Goal: Task Accomplishment & Management: Manage account settings

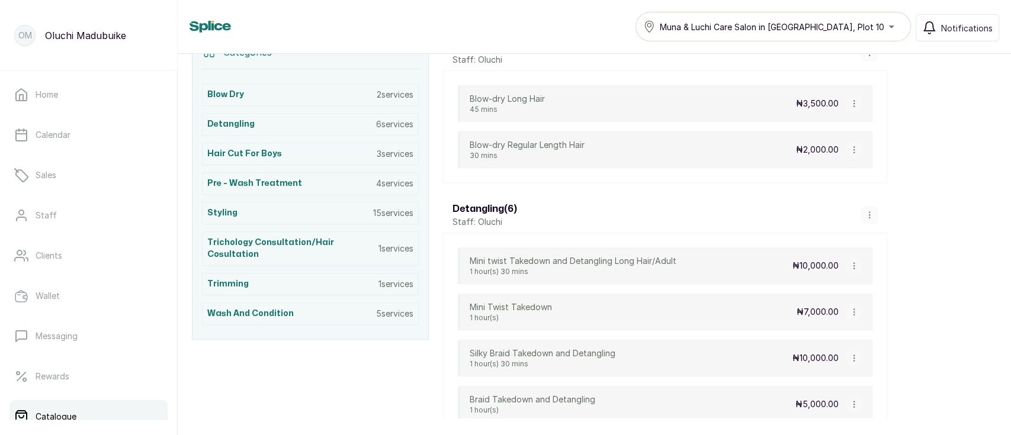
scroll to position [288, 0]
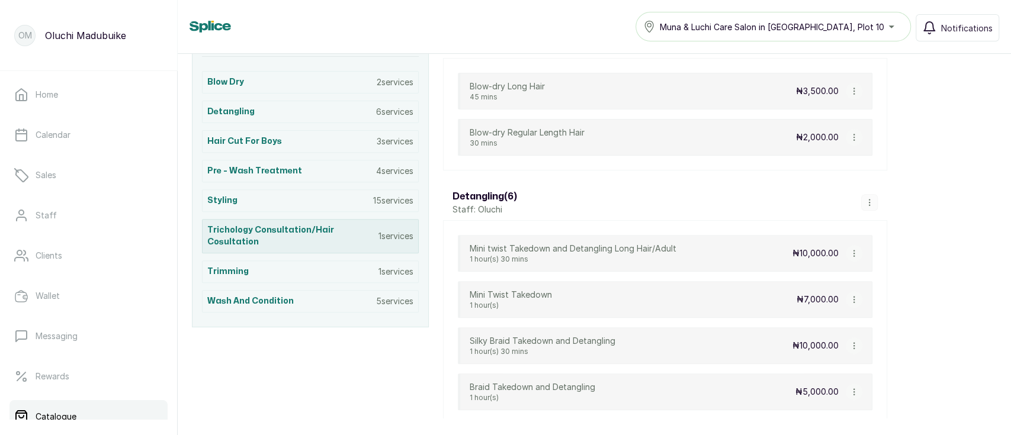
click at [272, 239] on h3 "Trichology Consultation/Hair Cosultation" at bounding box center [292, 236] width 171 height 24
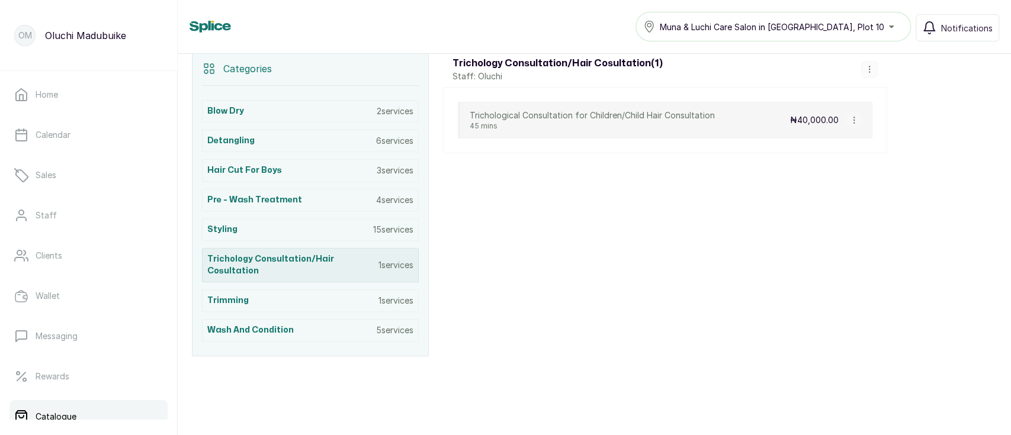
scroll to position [256, 0]
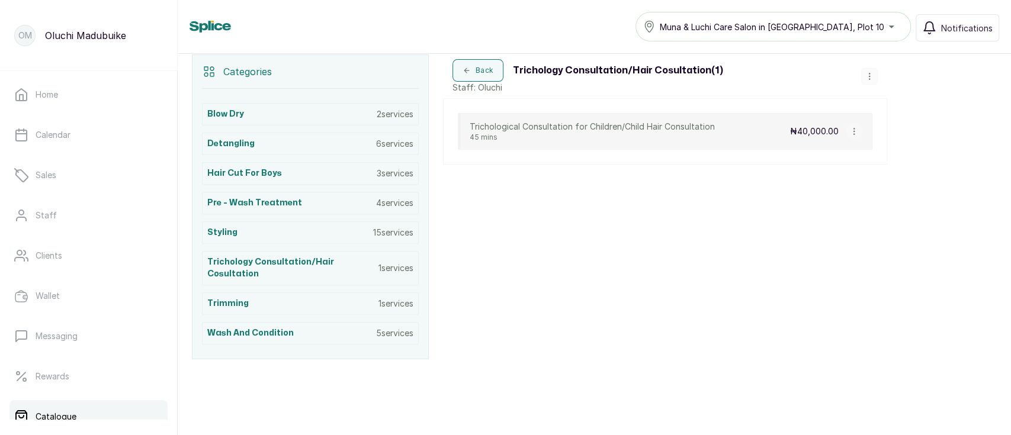
click at [522, 140] on p "45 mins" at bounding box center [591, 137] width 245 height 9
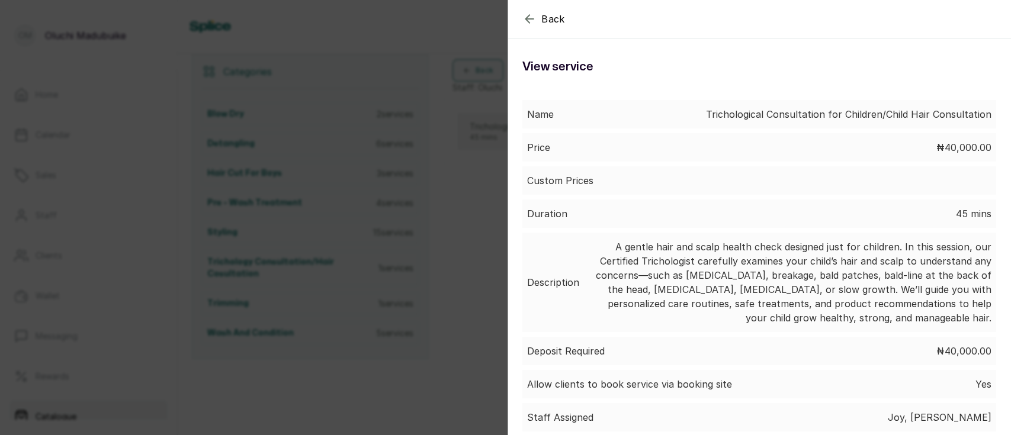
click at [522, 25] on icon "button" at bounding box center [529, 19] width 14 height 14
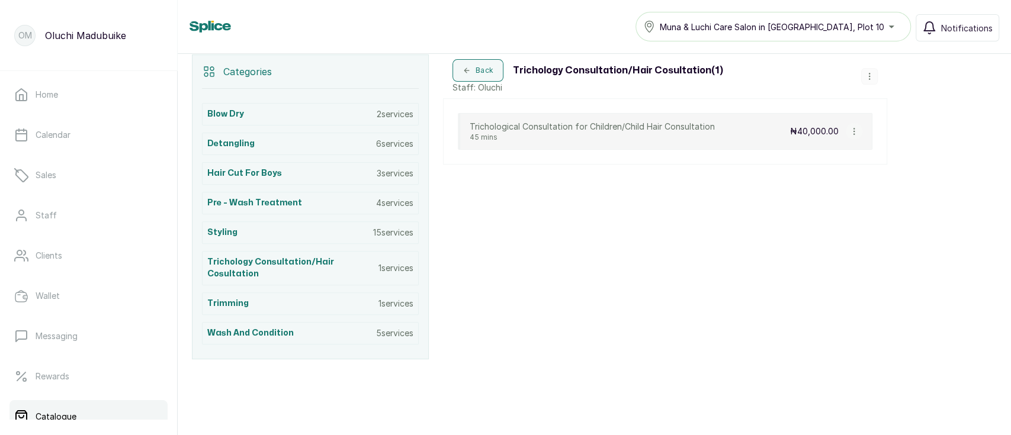
click at [870, 76] on icon "button" at bounding box center [869, 76] width 8 height 8
click at [820, 168] on div "Back Trichology Consultation/Hair Cosultation ( 1 ) Staff: Oluchi Add Service V…" at bounding box center [665, 206] width 444 height 305
click at [852, 136] on button "button" at bounding box center [853, 131] width 17 height 17
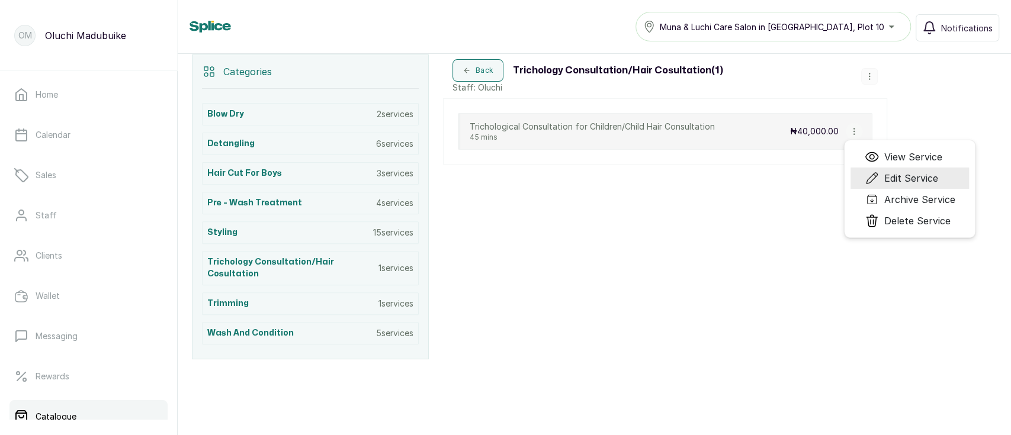
click at [884, 174] on span "Edit Service" at bounding box center [900, 178] width 73 height 14
select select "fixed"
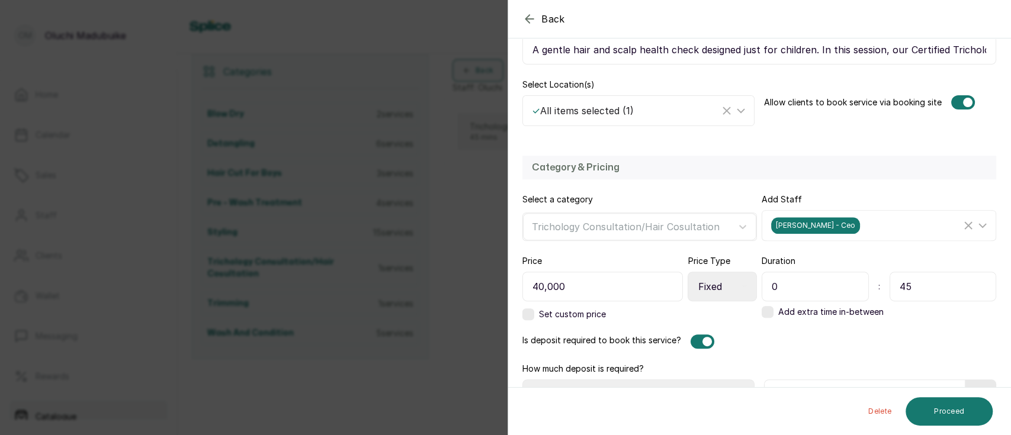
scroll to position [261, 0]
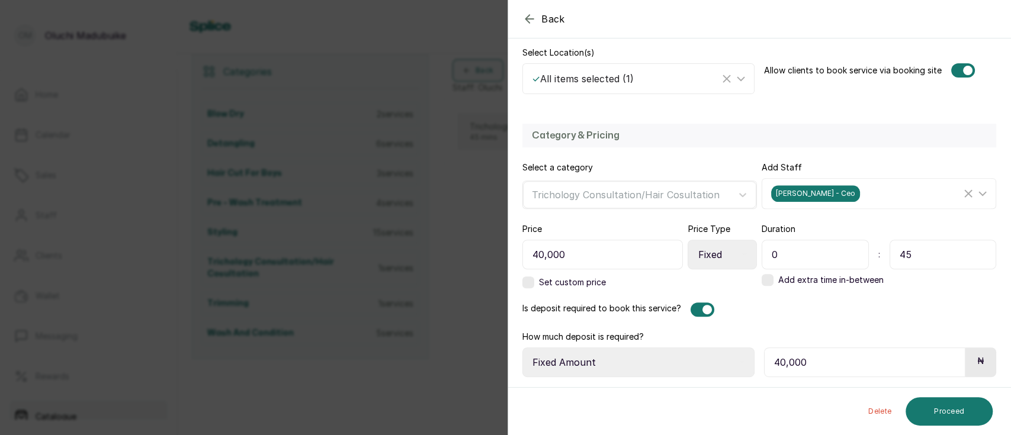
click at [775, 363] on input "40,000" at bounding box center [864, 362] width 201 height 30
click at [717, 367] on select "Select Requirement Percentage Fixed Amount" at bounding box center [638, 362] width 232 height 30
select select "percentage"
click at [522, 347] on select "Select Requirement Percentage Fixed Amount" at bounding box center [638, 362] width 232 height 30
drag, startPoint x: 807, startPoint y: 367, endPoint x: 728, endPoint y: 366, distance: 79.3
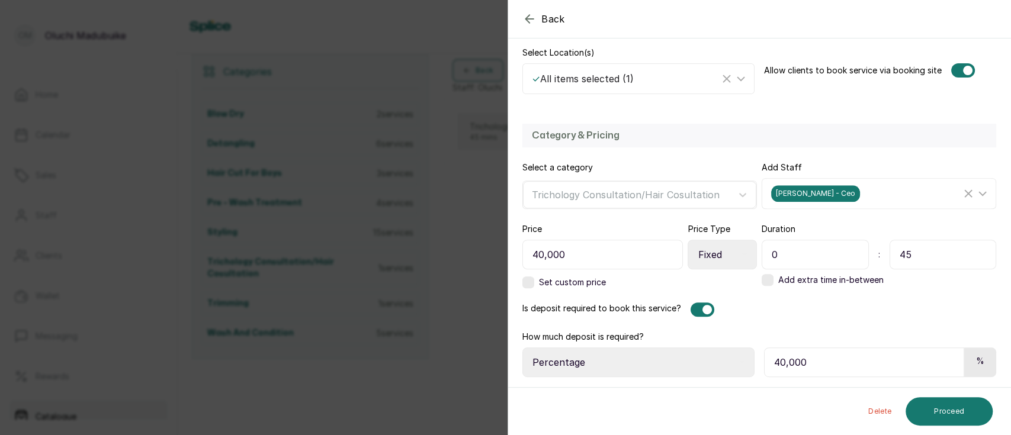
click at [728, 366] on div "How much deposit is required? Select Requirement Percentage Fixed Amount 40,000…" at bounding box center [759, 354] width 474 height 46
type input "50"
click at [957, 416] on button "Proceed" at bounding box center [948, 411] width 87 height 28
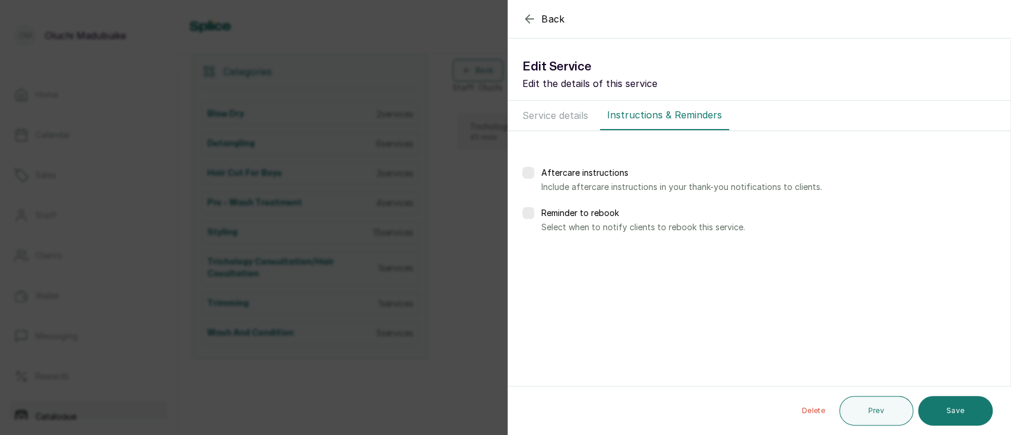
scroll to position [0, 0]
click at [957, 416] on button "Save" at bounding box center [955, 411] width 75 height 30
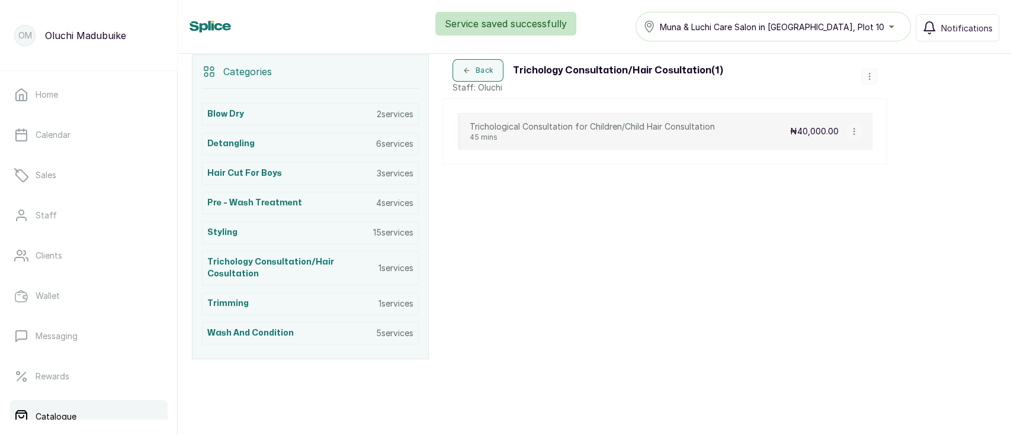
click at [873, 82] on button "button" at bounding box center [869, 76] width 17 height 17
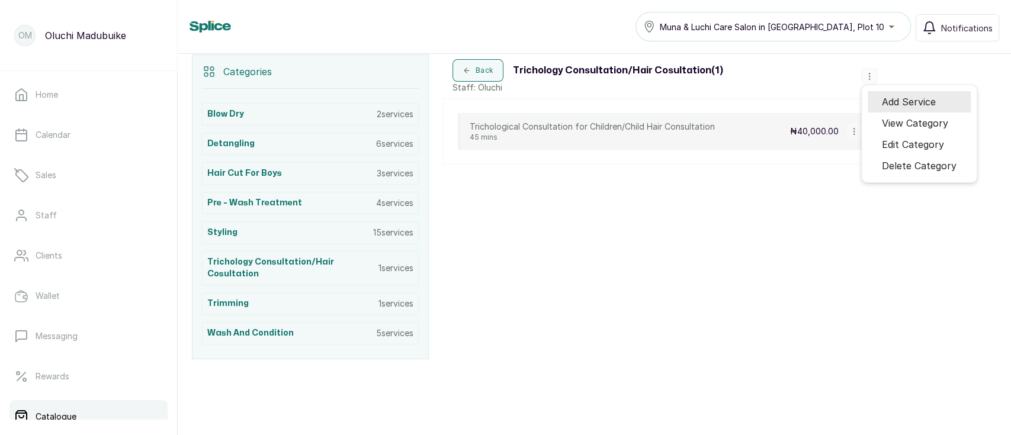
click at [889, 98] on span "Add Service" at bounding box center [908, 102] width 54 height 14
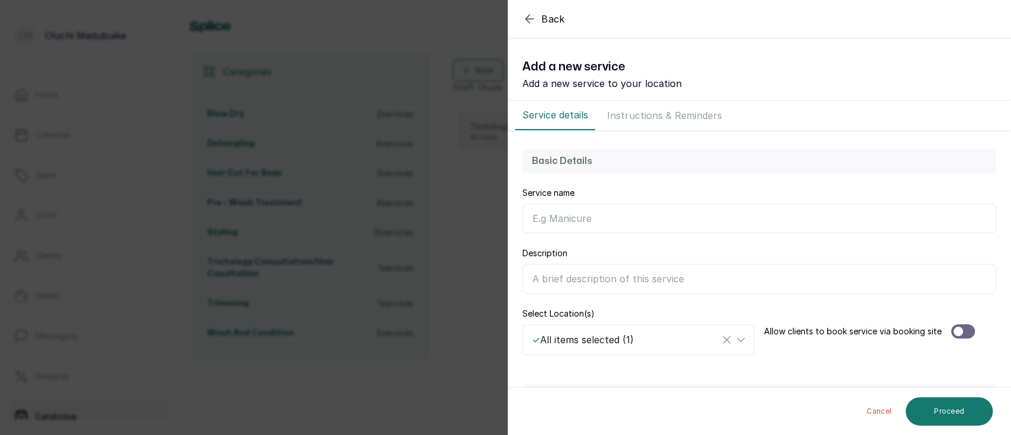
click at [528, 24] on icon "button" at bounding box center [529, 19] width 14 height 14
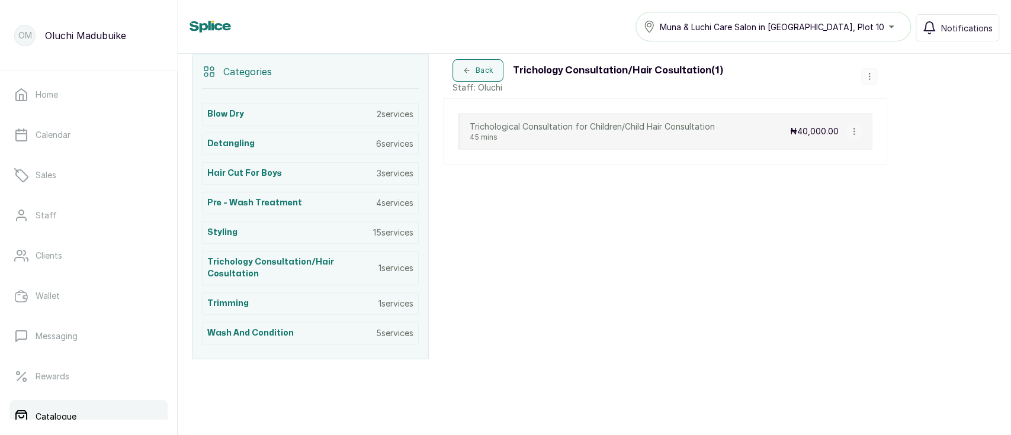
click at [522, 130] on p "Trichological Consultation for Children/Child Hair Consultation" at bounding box center [591, 127] width 245 height 12
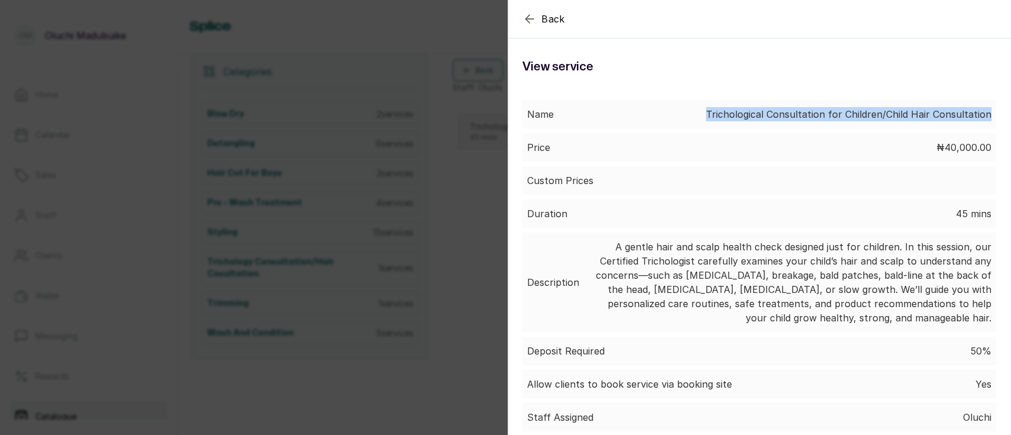
drag, startPoint x: 701, startPoint y: 114, endPoint x: 991, endPoint y: 94, distance: 290.8
click at [991, 94] on div "Name Trichological Consultation for Children/Child Hair Consultation Price ₦40,…" at bounding box center [759, 299] width 502 height 426
copy p "Trichological Consultation for Children/Child Hair Consultation"
click at [474, 238] on div "Back Service View service Name Trichological Consultation for Children/Child Ha…" at bounding box center [505, 217] width 1011 height 435
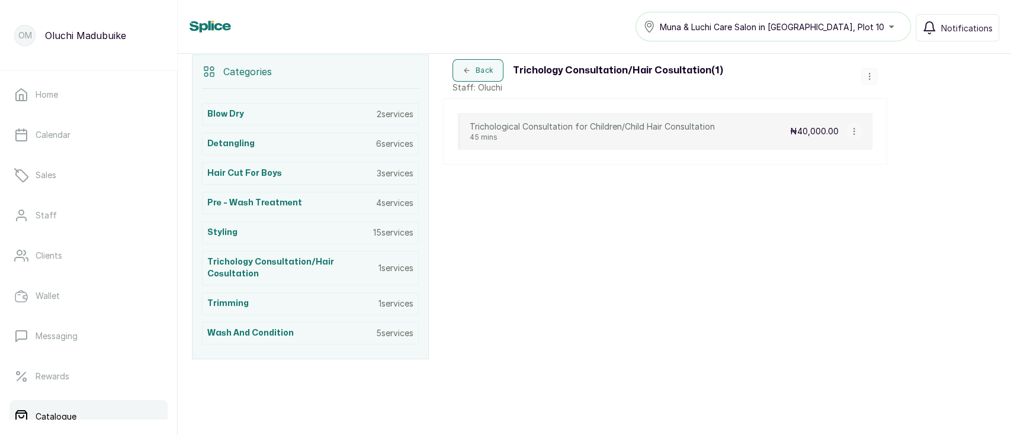
click at [852, 130] on icon "button" at bounding box center [853, 131] width 8 height 8
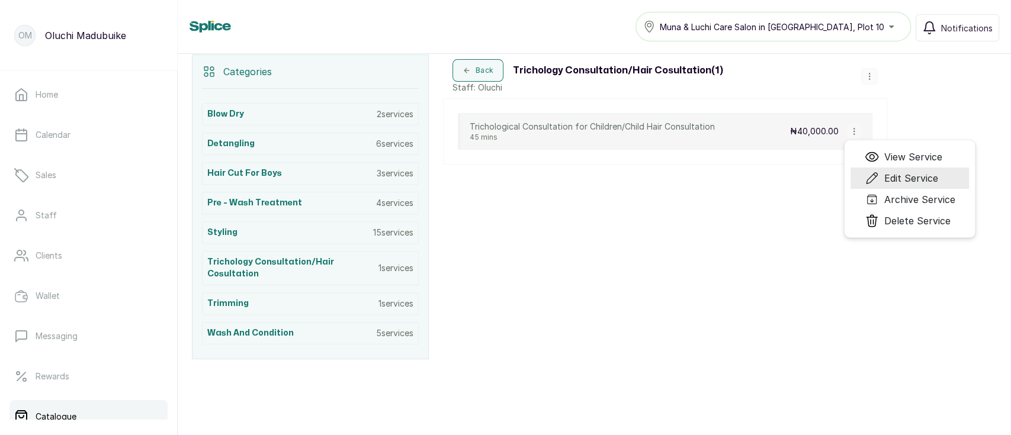
click at [895, 172] on span "Edit Service" at bounding box center [910, 178] width 54 height 14
select select "fixed"
select select "percentage"
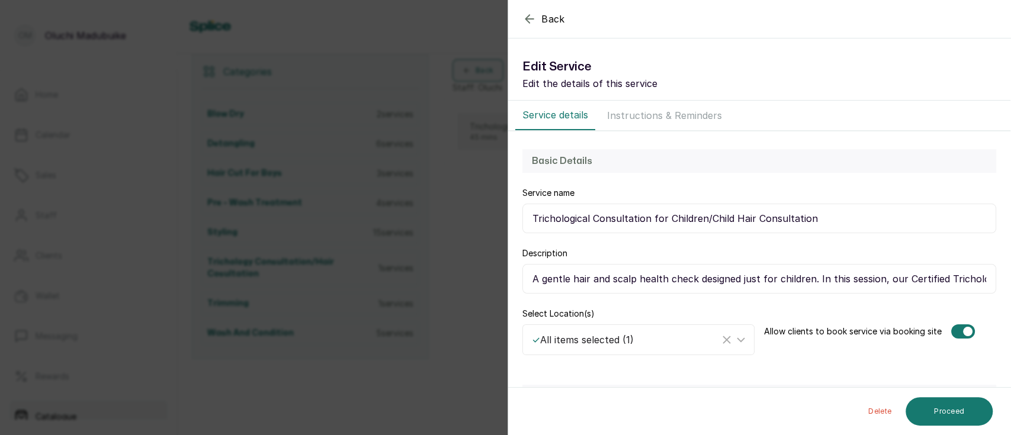
click at [529, 22] on icon "button" at bounding box center [529, 19] width 14 height 14
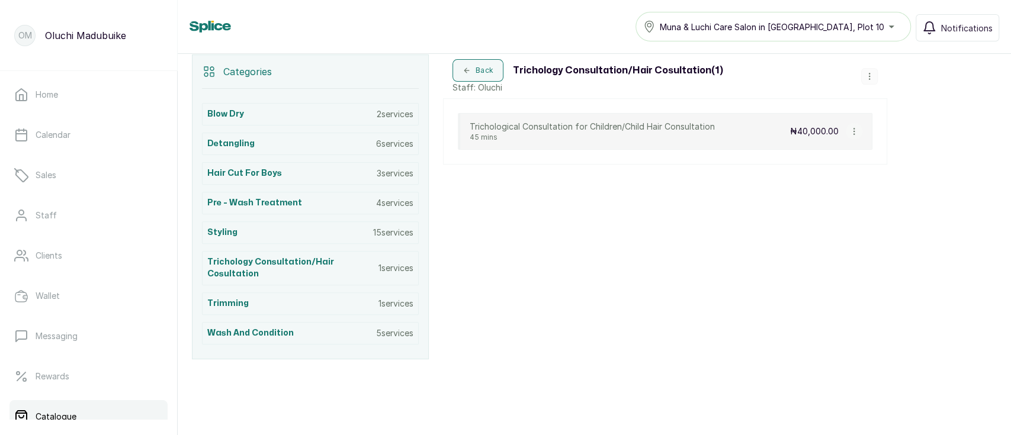
click at [553, 129] on p "Trichological Consultation for Children/Child Hair Consultation" at bounding box center [591, 127] width 245 height 12
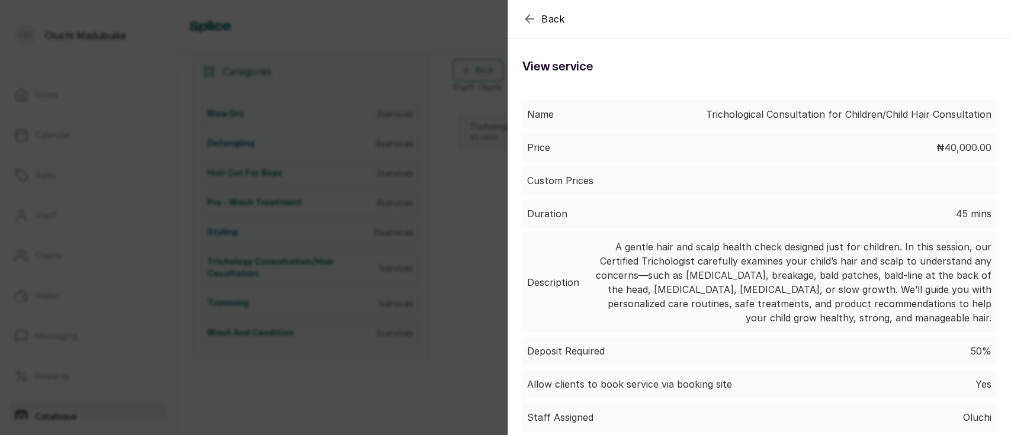
click at [484, 202] on div "Back Service View service Name Trichological Consultation for Children/Child Ha…" at bounding box center [505, 217] width 1011 height 435
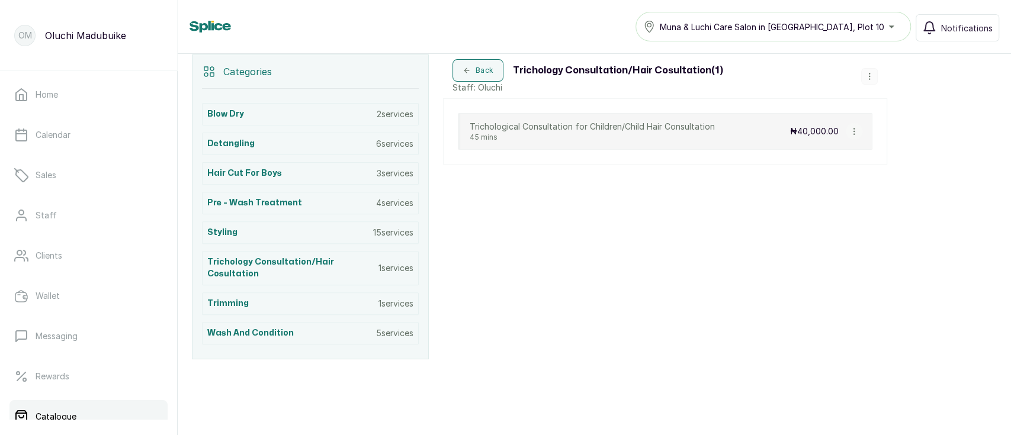
click at [871, 78] on icon "button" at bounding box center [869, 76] width 8 height 8
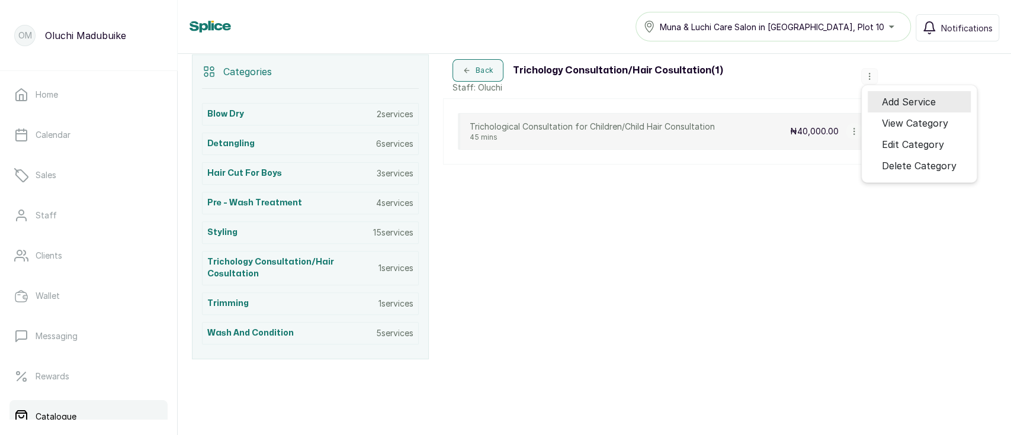
click at [900, 104] on span "Add Service" at bounding box center [908, 102] width 54 height 14
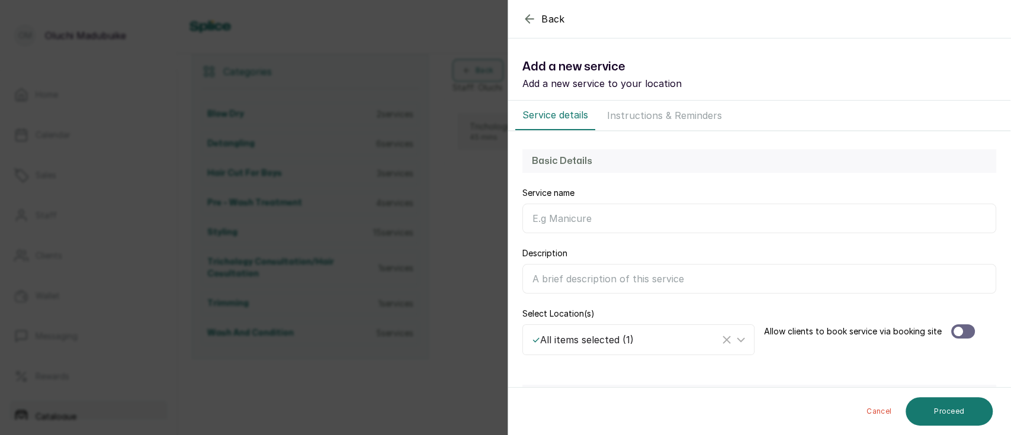
click at [601, 276] on input "Description" at bounding box center [759, 279] width 474 height 30
paste input "A one-on-one trichology consultation to assess your scalp and hair concerns suc…"
click at [611, 276] on input "A one-on-one trichology consultation to assess your scalp and hair concerns suc…" at bounding box center [759, 279] width 474 height 30
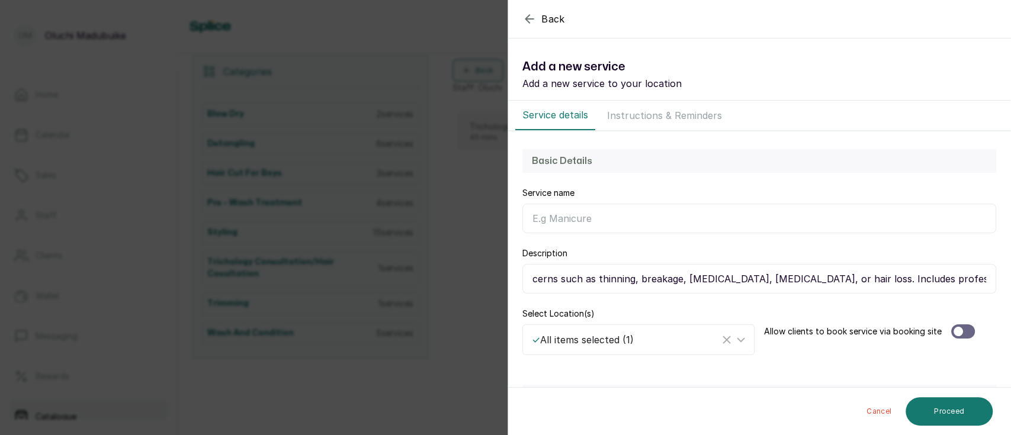
scroll to position [0, 324]
click at [596, 276] on input "A one-on-one trichology consultation to assess your scalp and hair concerns suc…" at bounding box center [759, 279] width 474 height 30
type input "A one-on-one trichology consultation to assess your scalp and hair concerns suc…"
click at [585, 220] on input "Service name" at bounding box center [759, 219] width 474 height 30
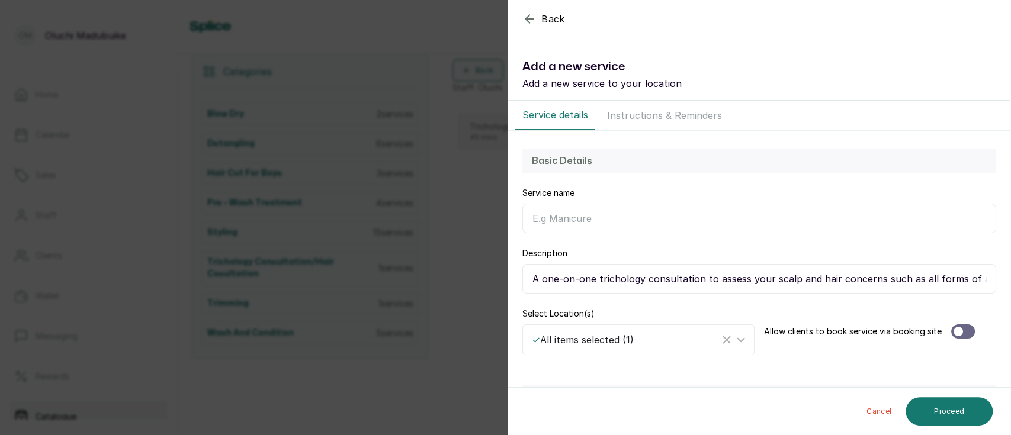
click at [444, 19] on div "Back Service Add a new service Add a new service to your location Service detai…" at bounding box center [505, 217] width 1011 height 435
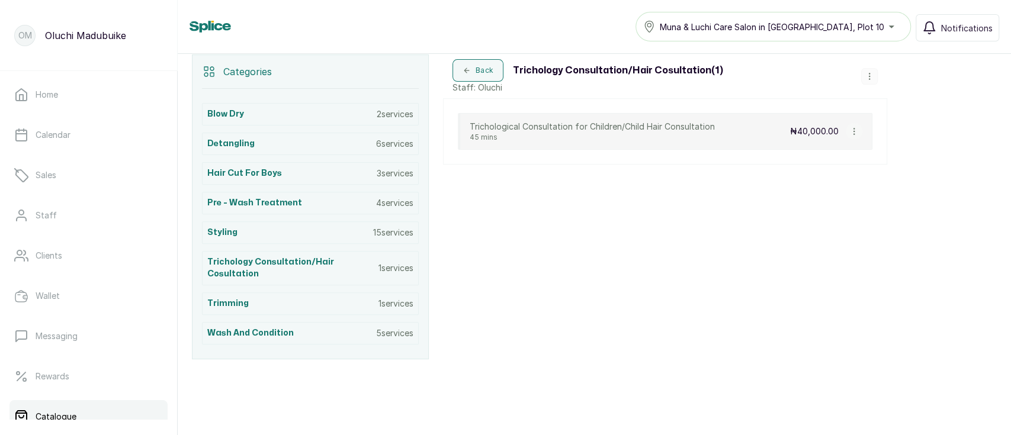
click at [868, 73] on icon "button" at bounding box center [869, 76] width 8 height 8
click at [890, 141] on span "Edit Category" at bounding box center [912, 144] width 62 height 14
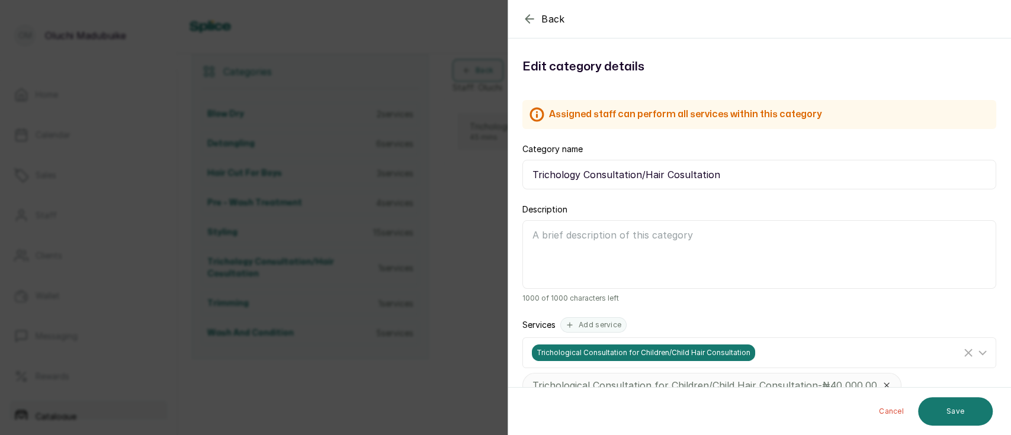
click at [524, 21] on icon "button" at bounding box center [529, 19] width 14 height 14
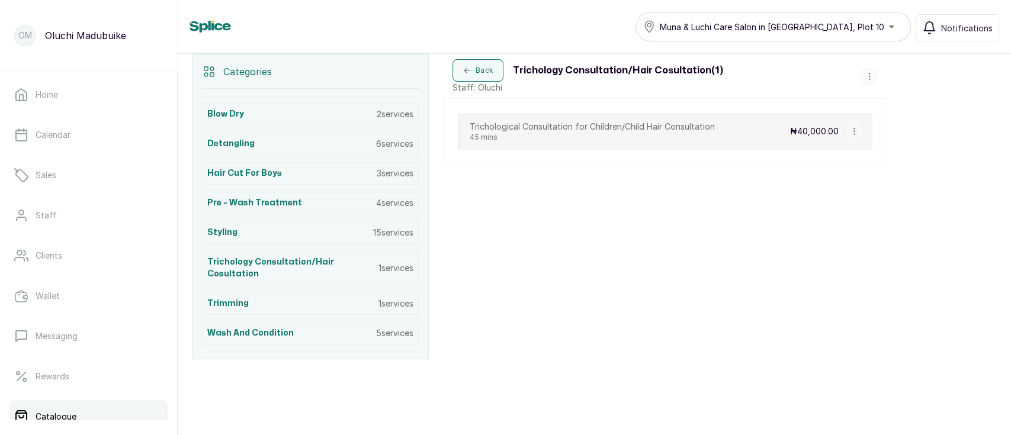
click at [868, 73] on icon "button" at bounding box center [869, 76] width 8 height 8
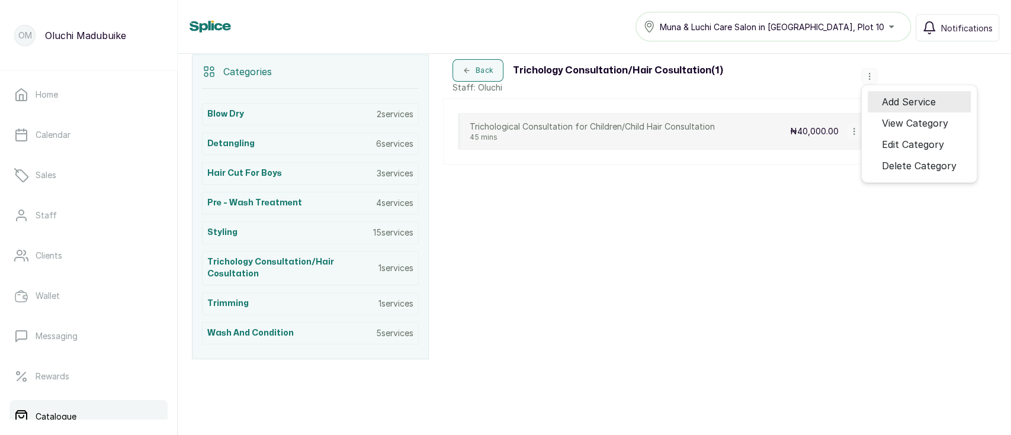
click at [898, 102] on span "Add Service" at bounding box center [908, 102] width 54 height 14
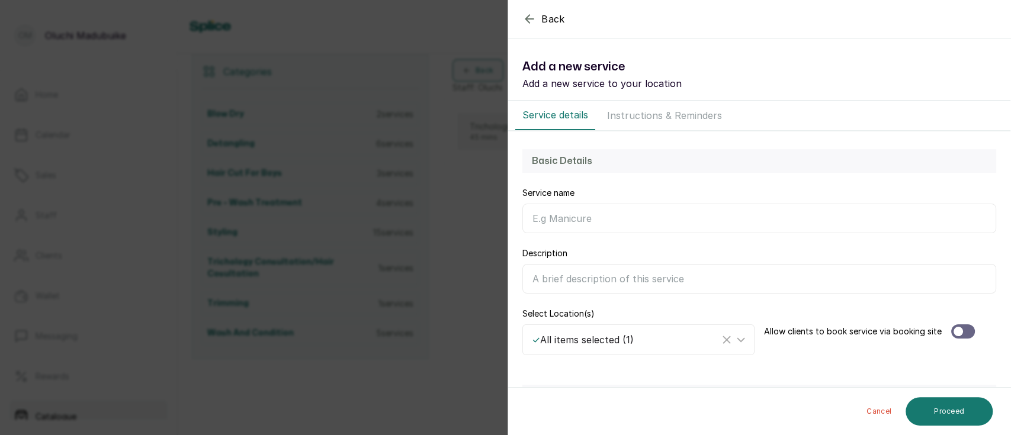
click at [566, 217] on input "Service name" at bounding box center [759, 219] width 474 height 30
paste input "Trichological Consultation for Adult Hair Consultation"
type input "Trichological Consultation for Adult Hair Consultation"
click at [559, 285] on input "Description" at bounding box center [759, 279] width 474 height 30
paste input "A one-on-one consultation with our Certified Trichologist to assess all forms o…"
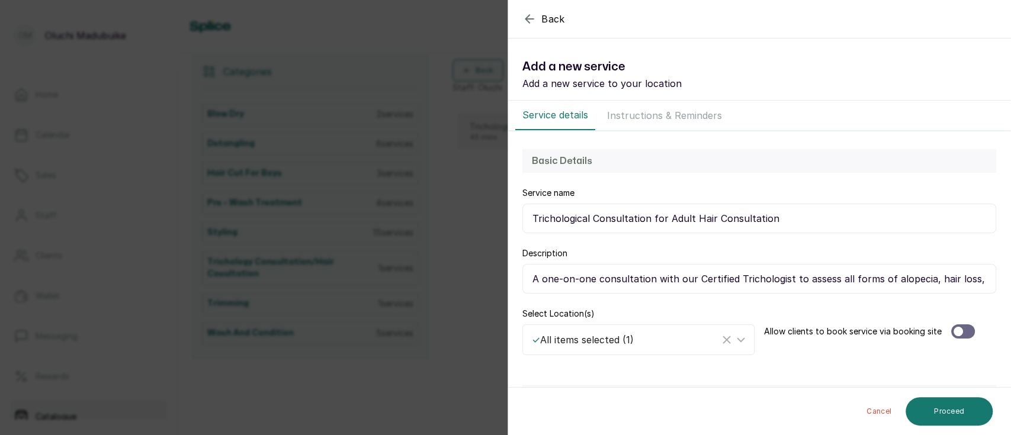
scroll to position [0, 845]
type input "A one-on-one consultation with our Certified Trichologist to assess all forms o…"
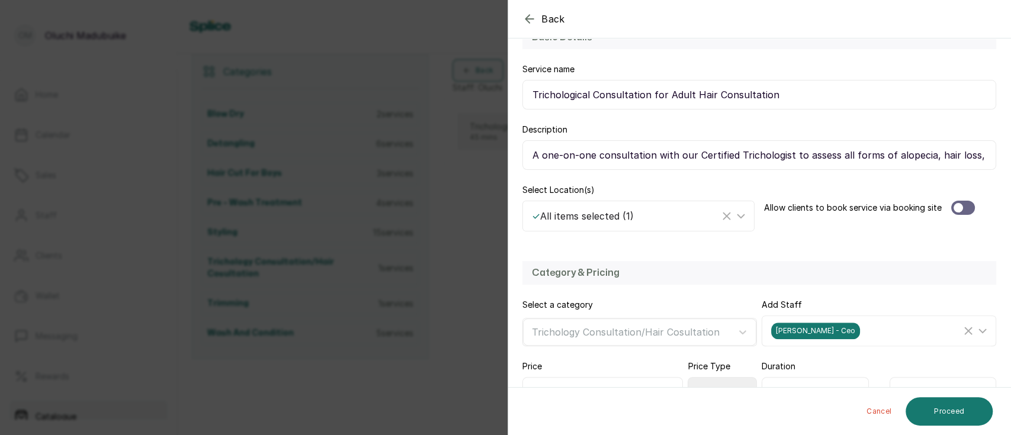
scroll to position [184, 0]
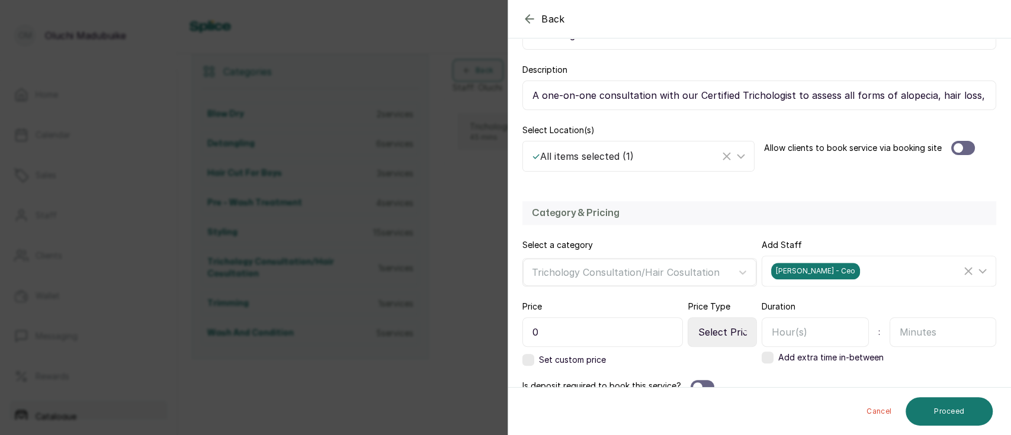
click at [953, 147] on div at bounding box center [957, 147] width 9 height 9
click at [613, 336] on input "0" at bounding box center [602, 332] width 160 height 30
type input "50,000"
click at [815, 340] on input "text" at bounding box center [814, 332] width 107 height 30
type input "00"
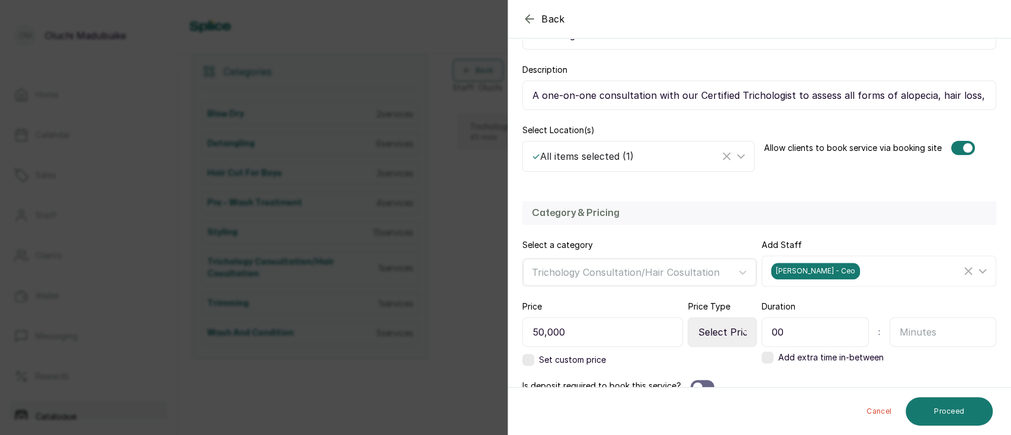
click at [914, 331] on input "text" at bounding box center [942, 332] width 107 height 30
type input "45"
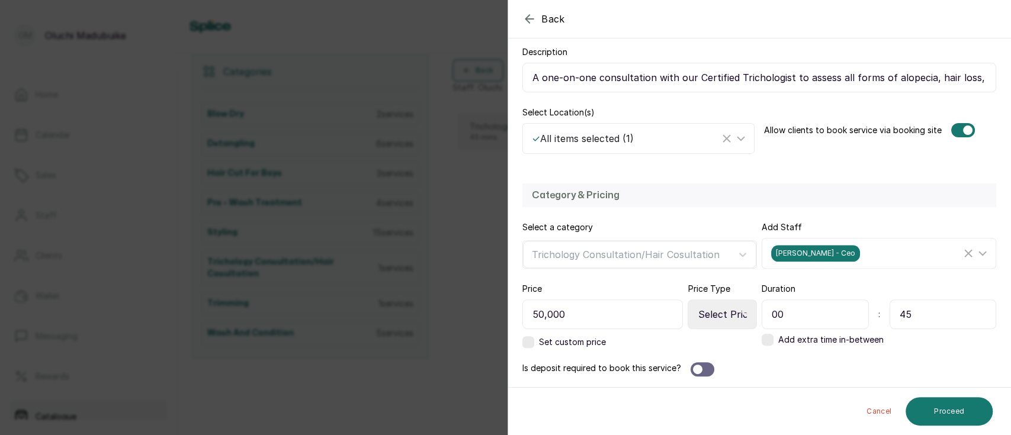
click at [719, 307] on select "Select Price Type Fixed From" at bounding box center [721, 315] width 69 height 30
select select "fixed"
click at [687, 300] on select "Select Price Type Fixed From" at bounding box center [721, 315] width 69 height 30
click at [696, 371] on div at bounding box center [697, 369] width 9 height 9
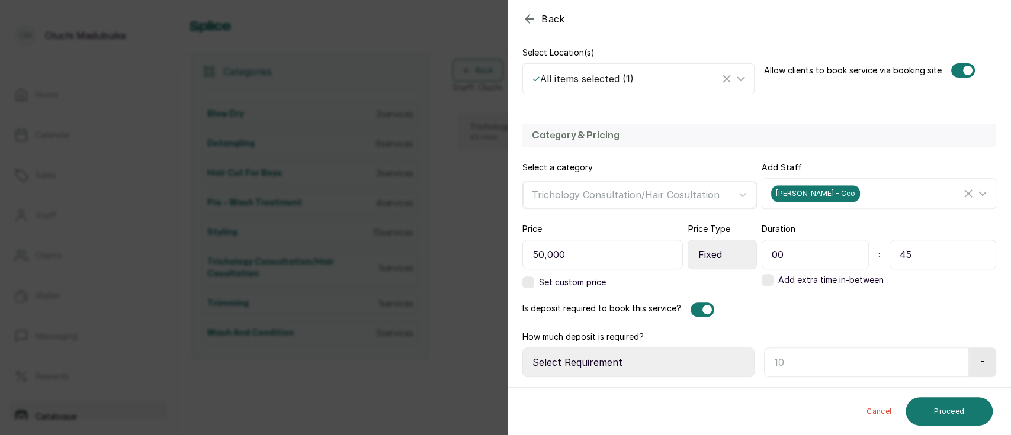
click at [661, 369] on select "Select Requirement Percentage Fixed Amount" at bounding box center [638, 362] width 232 height 30
select select "percentage"
click at [522, 347] on select "Select Requirement Percentage Fixed Amount" at bounding box center [638, 362] width 232 height 30
drag, startPoint x: 894, startPoint y: 362, endPoint x: 880, endPoint y: 362, distance: 14.2
click at [880, 362] on input "text" at bounding box center [864, 362] width 200 height 30
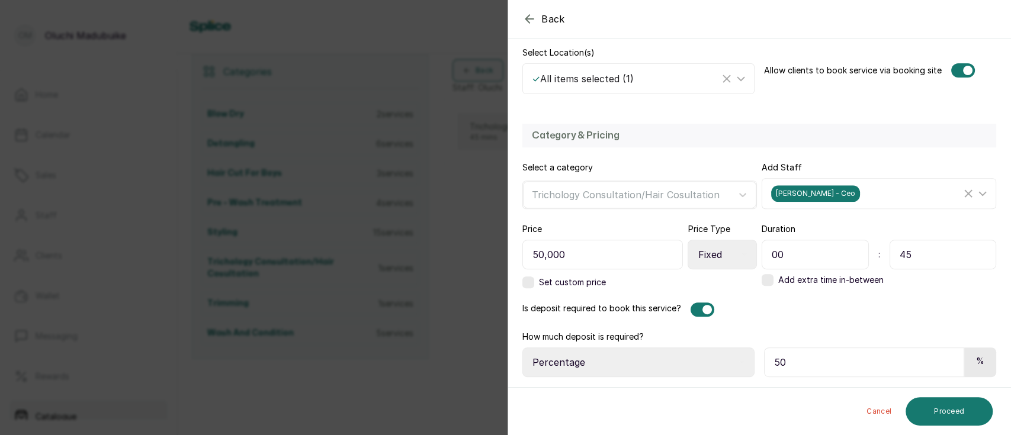
type input "50"
click at [938, 408] on button "Proceed" at bounding box center [948, 411] width 87 height 28
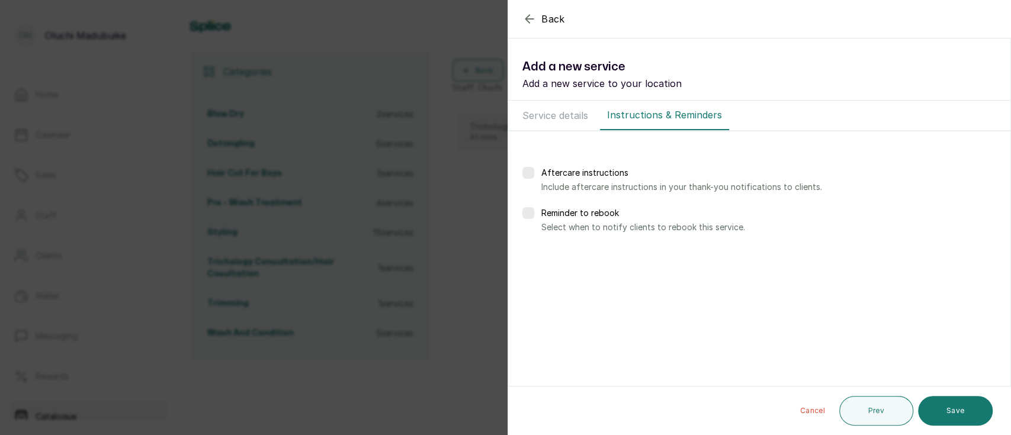
click at [938, 408] on button "Save" at bounding box center [955, 411] width 75 height 30
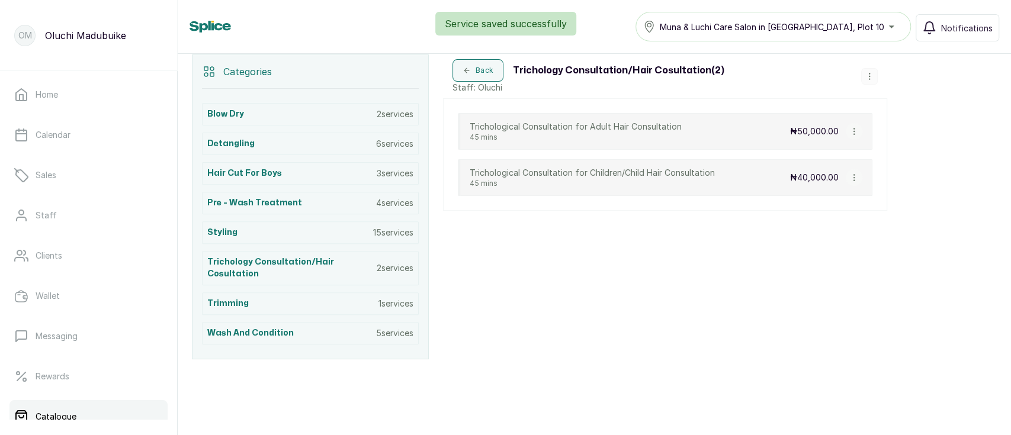
click at [701, 231] on div "Back Trichology Consultation/Hair Cosultation ( 2 ) Staff: Oluchi Add Service V…" at bounding box center [665, 206] width 444 height 305
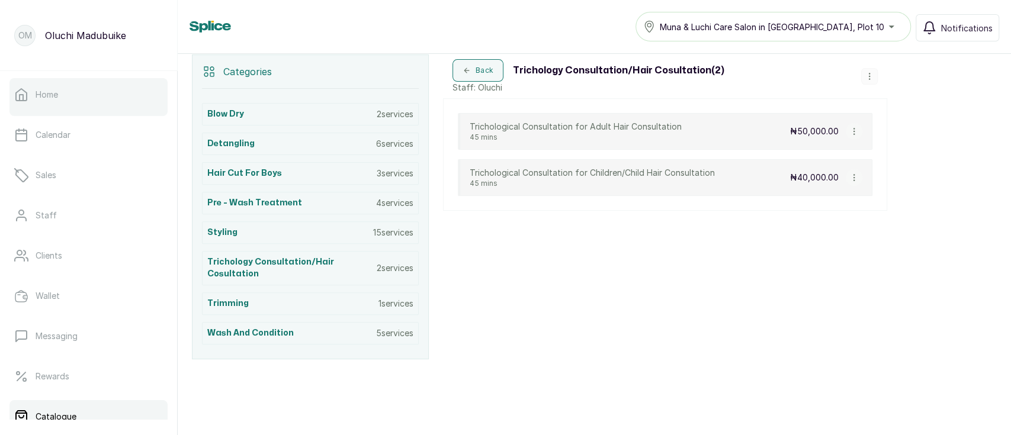
click at [43, 96] on p "Home" at bounding box center [47, 95] width 22 height 12
